Goal: Task Accomplishment & Management: Use online tool/utility

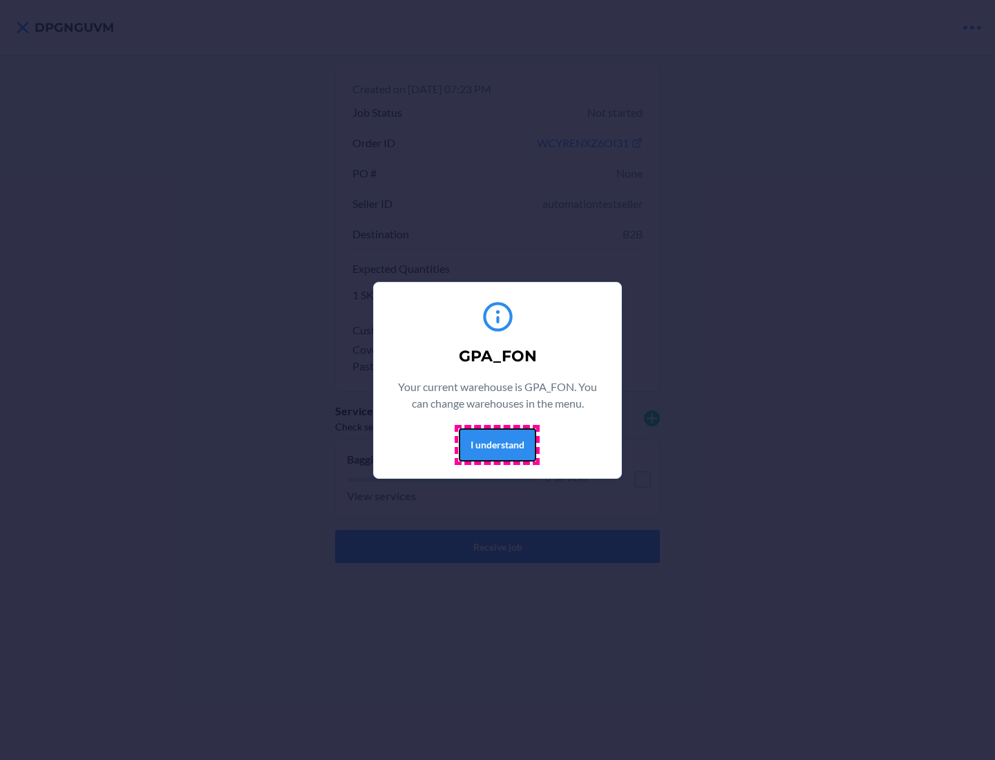
click at [497, 444] on button "I understand" at bounding box center [497, 444] width 77 height 33
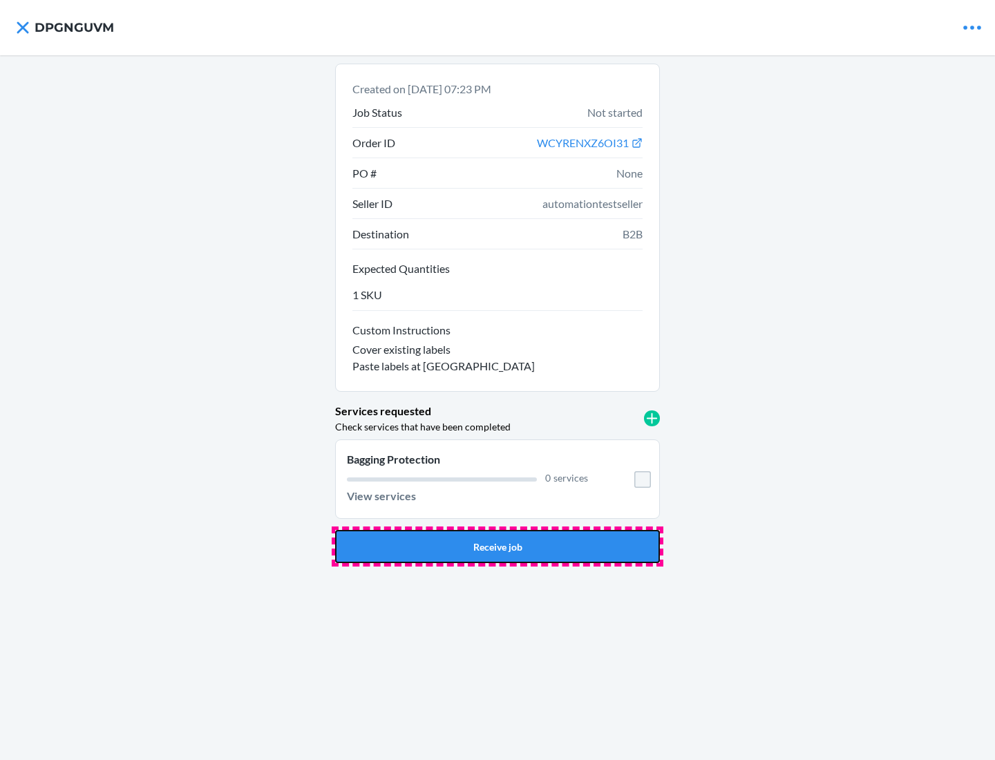
click at [497, 546] on button "Receive job" at bounding box center [497, 546] width 325 height 33
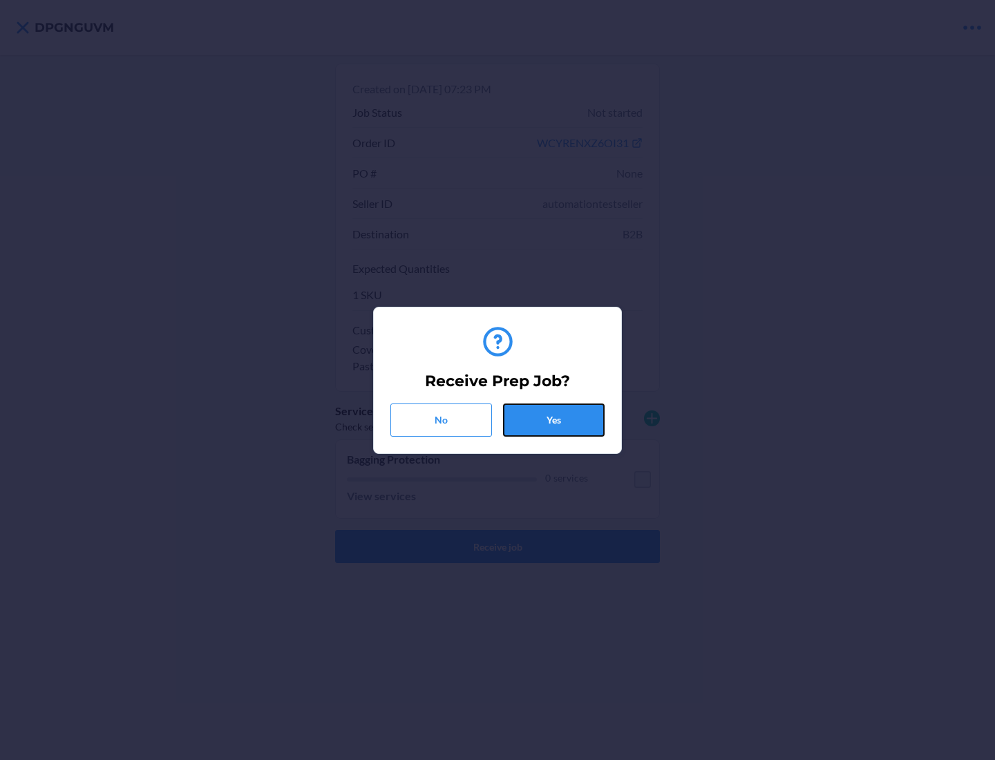
click at [553, 419] on button "Yes" at bounding box center [554, 419] width 102 height 33
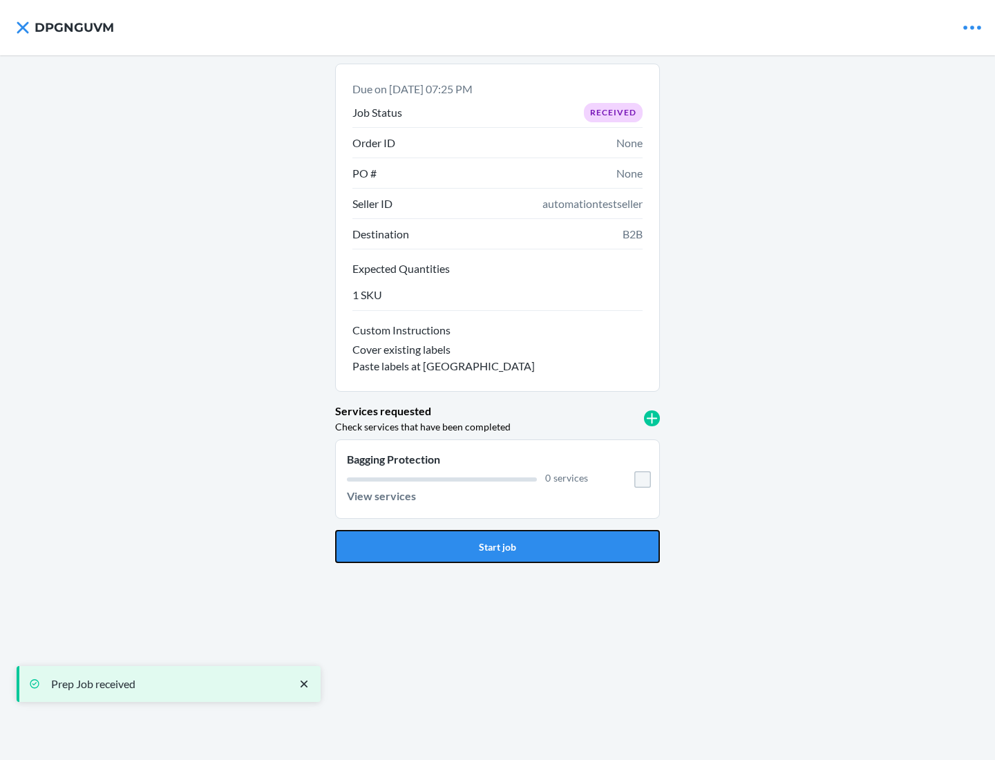
click at [497, 546] on button "Start job" at bounding box center [497, 546] width 325 height 33
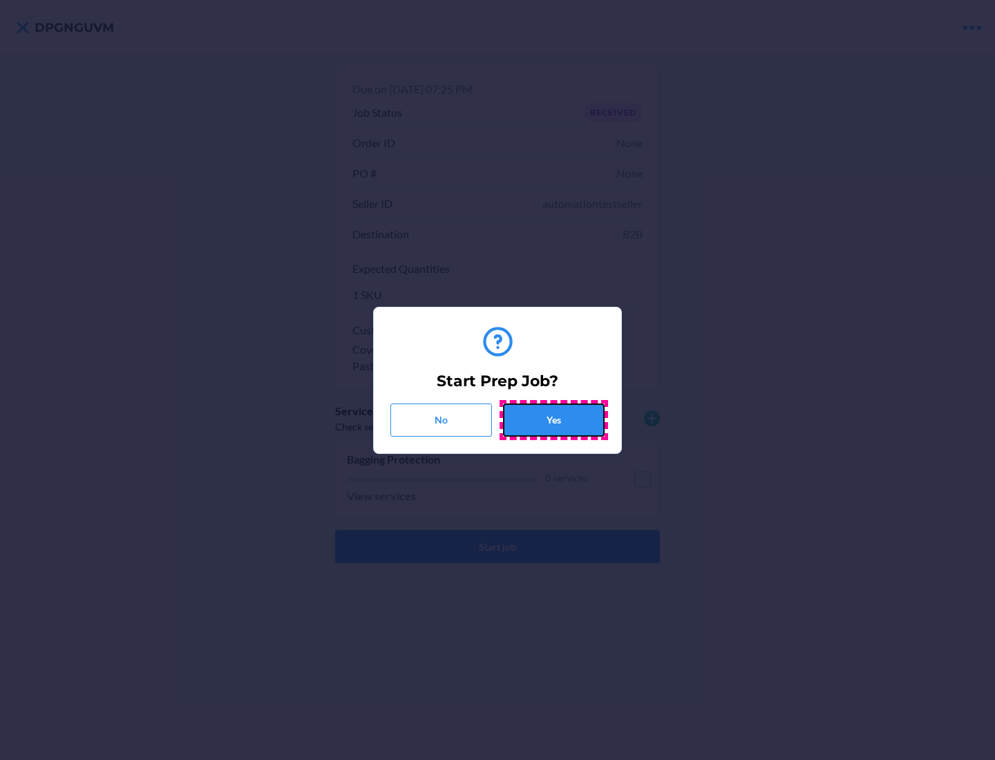
click at [553, 419] on button "Yes" at bounding box center [554, 419] width 102 height 33
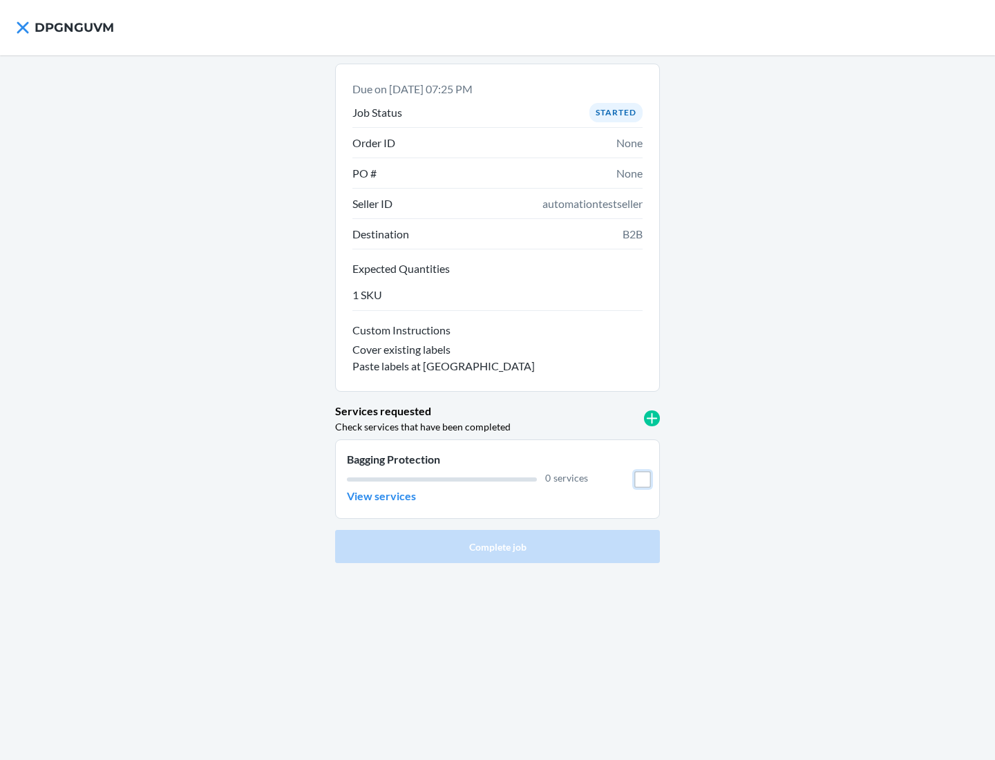
click at [643, 479] on input "checkbox" at bounding box center [642, 479] width 17 height 17
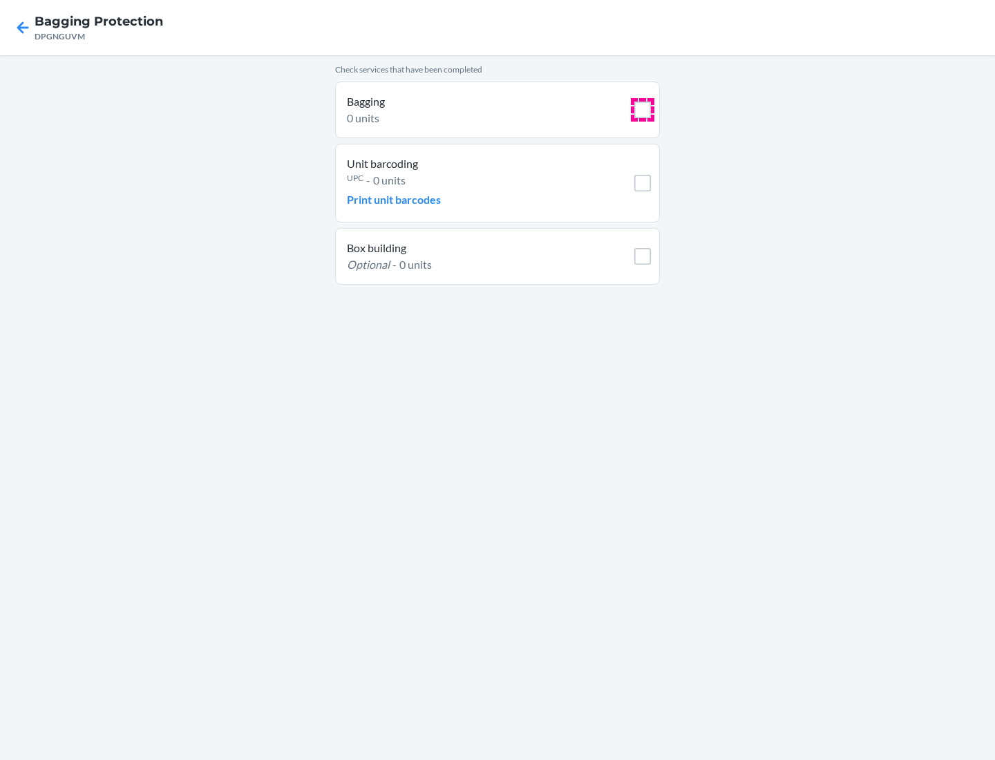
click at [643, 110] on input "checkbox" at bounding box center [642, 110] width 17 height 17
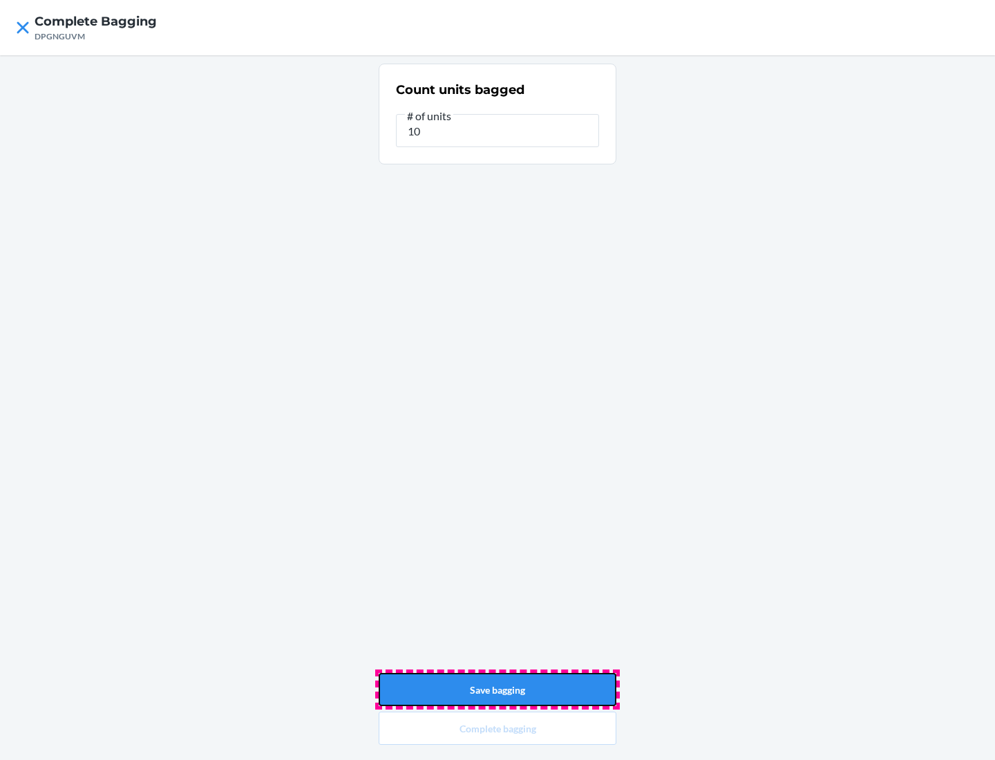
click at [497, 689] on button "Save bagging" at bounding box center [498, 689] width 238 height 33
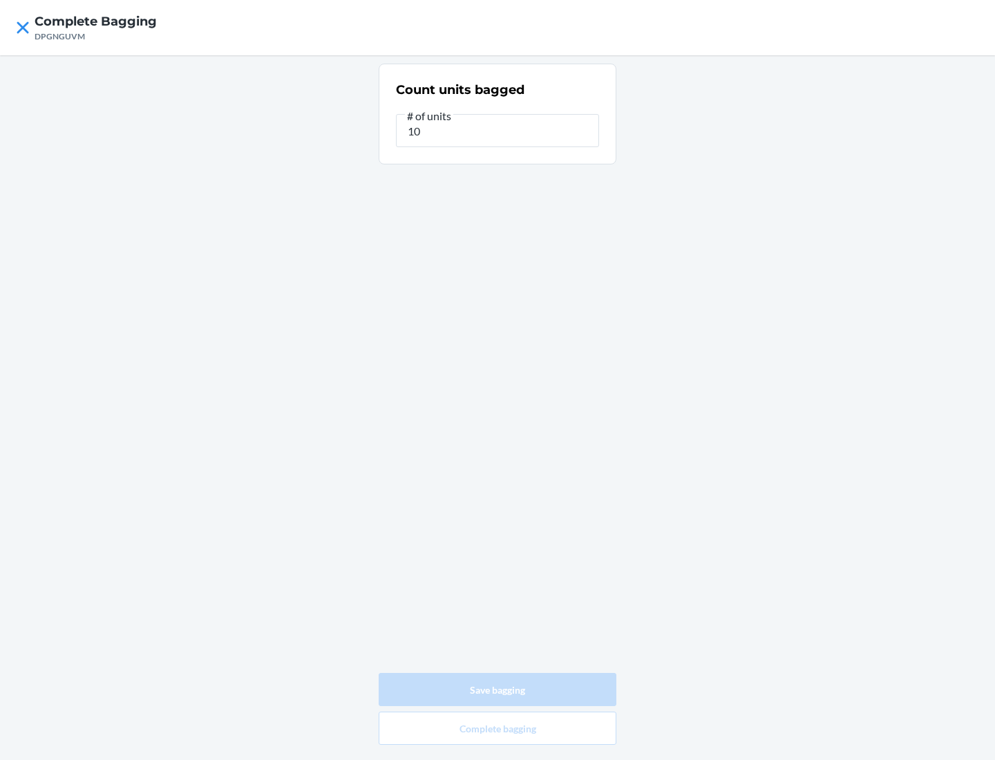
type input "0"
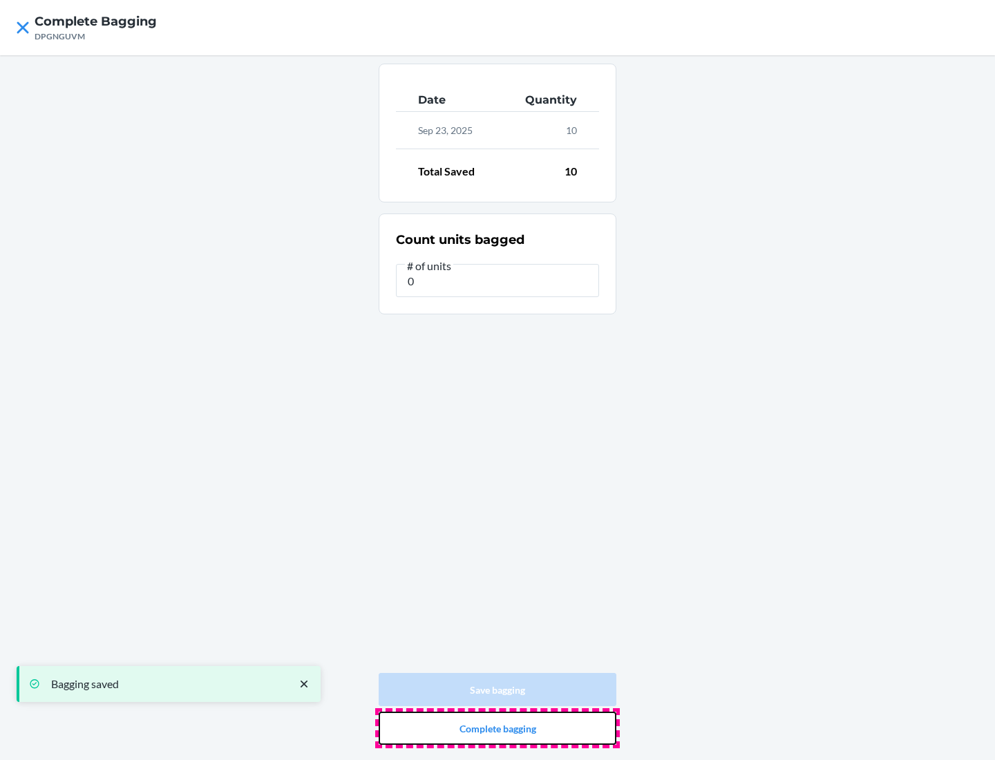
click at [497, 728] on button "Complete bagging" at bounding box center [498, 728] width 238 height 33
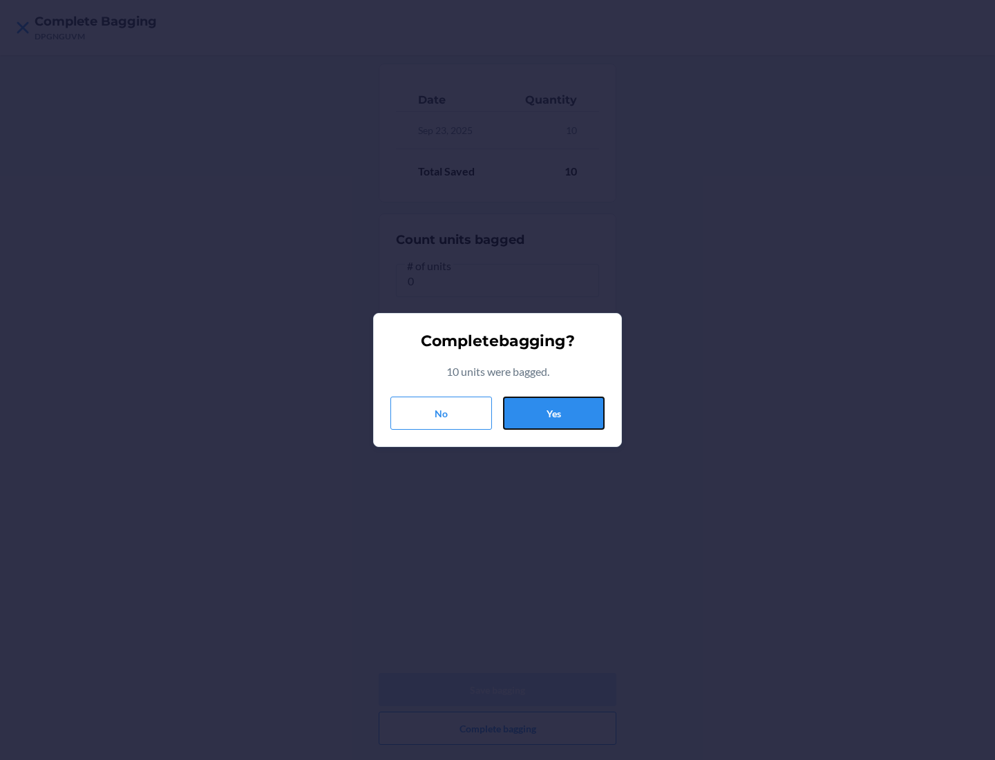
click at [553, 413] on button "Yes" at bounding box center [554, 413] width 102 height 33
